Goal: Transaction & Acquisition: Purchase product/service

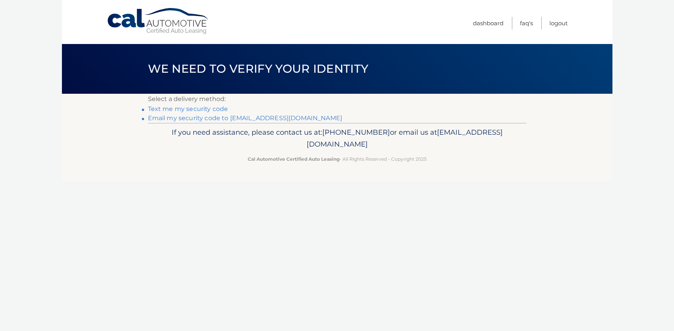
click at [200, 118] on link "Email my security code to [EMAIL_ADDRESS][DOMAIN_NAME]" at bounding box center [245, 117] width 195 height 7
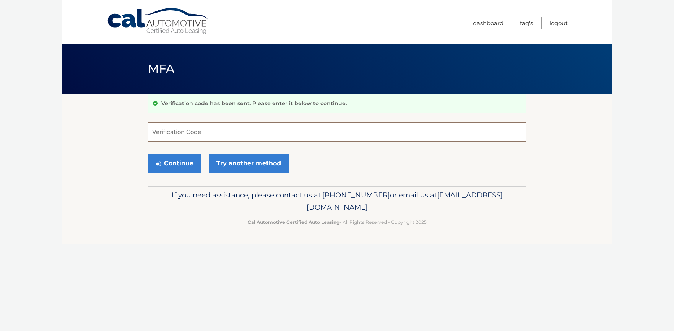
click at [173, 126] on input "Verification Code" at bounding box center [337, 131] width 379 height 19
type input "039508"
click at [182, 163] on button "Continue" at bounding box center [174, 163] width 53 height 19
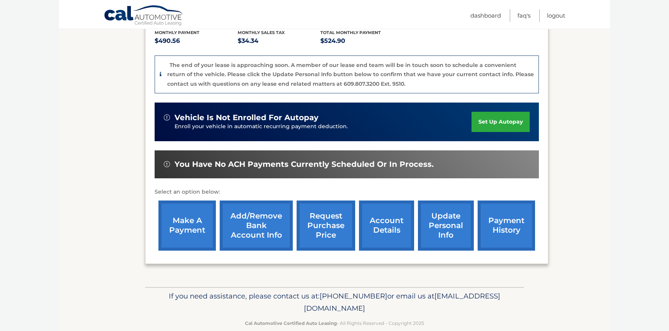
scroll to position [180, 0]
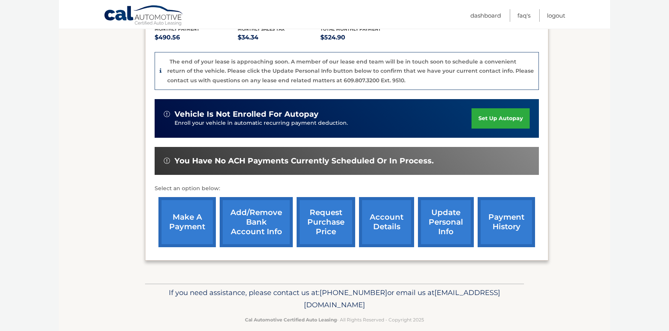
click at [184, 205] on link "make a payment" at bounding box center [186, 222] width 57 height 50
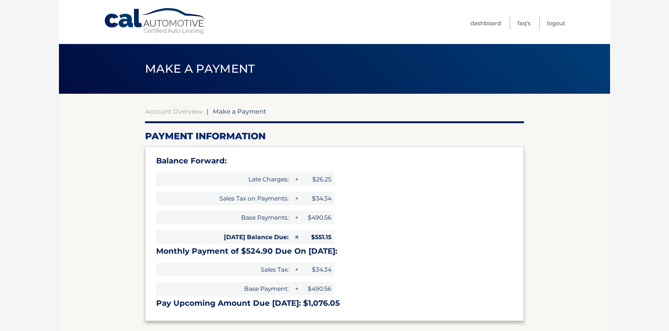
select select "YjAyMzFhNGQtOGE0Ni00ZDU4LTk0ZDAtNjhlY2YwNmY3ZDcw"
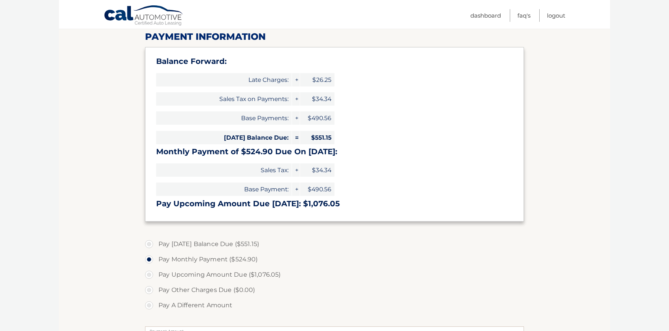
scroll to position [125, 0]
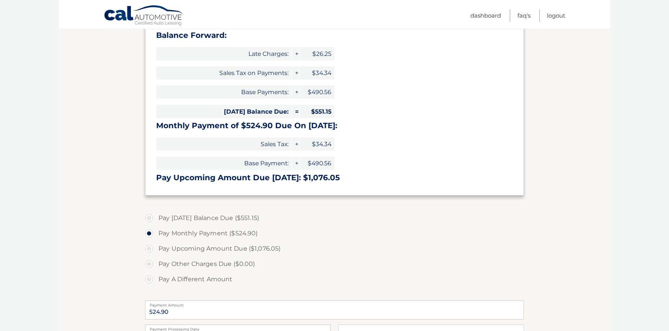
click at [150, 218] on label "Pay Today's Balance Due ($551.15)" at bounding box center [334, 217] width 379 height 15
click at [150, 218] on input "Pay Today's Balance Due ($551.15)" at bounding box center [152, 216] width 8 height 12
radio input "true"
type input "551.15"
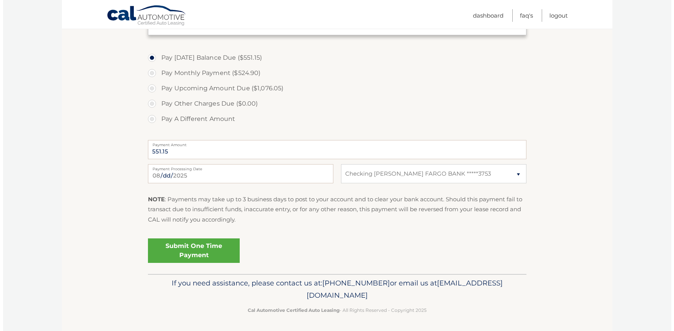
scroll to position [287, 0]
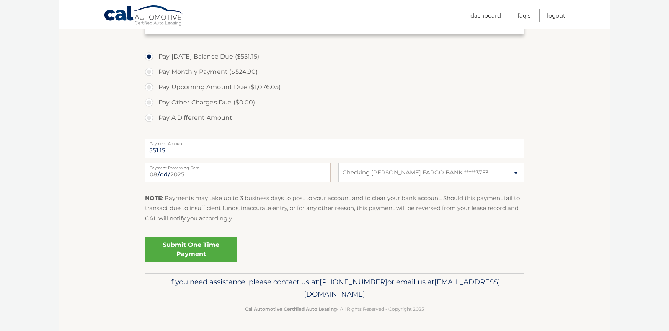
click at [194, 246] on link "Submit One Time Payment" at bounding box center [191, 249] width 92 height 24
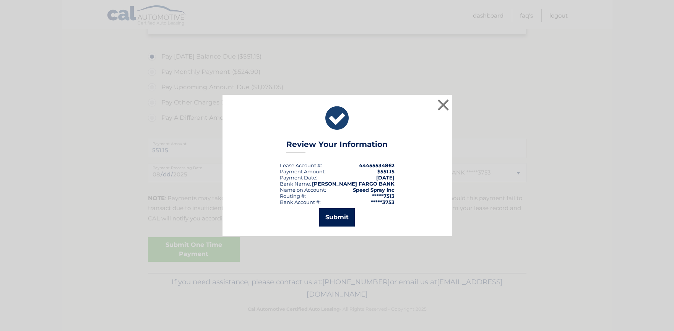
click at [339, 224] on button "Submit" at bounding box center [337, 217] width 36 height 18
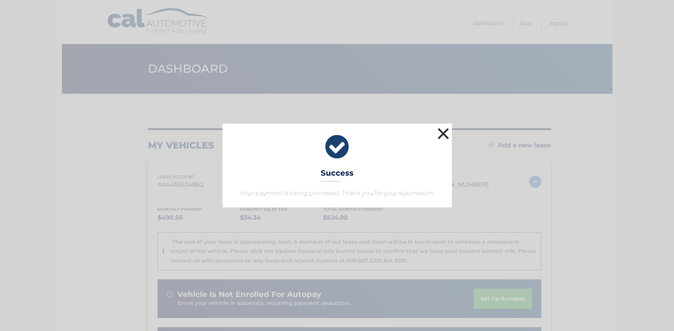
click at [443, 134] on button "×" at bounding box center [443, 133] width 15 height 15
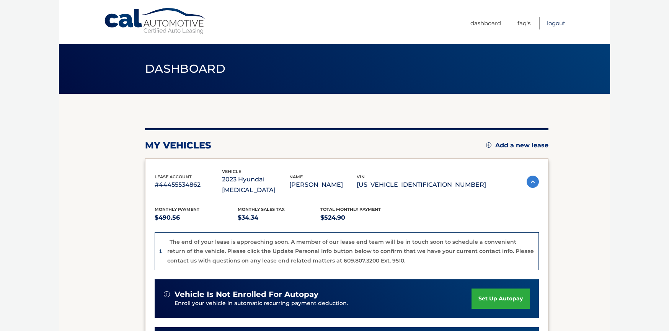
click at [558, 24] on link "Logout" at bounding box center [556, 23] width 18 height 13
